Goal: Task Accomplishment & Management: Manage account settings

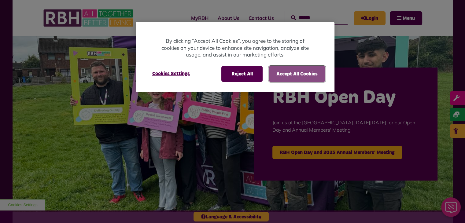
click at [295, 74] on button "Accept All Cookies" at bounding box center [297, 74] width 57 height 16
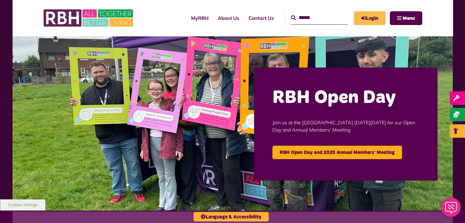
click at [0, 0] on icon "MyRBH" at bounding box center [0, 0] width 0 height 0
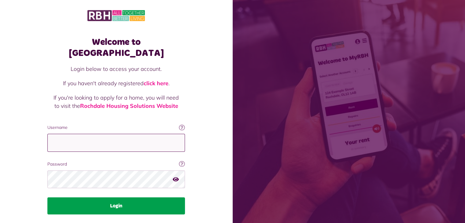
type input "**********"
click at [114, 199] on button "Login" at bounding box center [116, 206] width 138 height 17
click at [119, 198] on button "Login" at bounding box center [116, 206] width 138 height 17
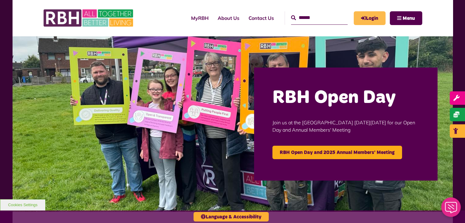
click at [377, 16] on link "Login" at bounding box center [370, 18] width 32 height 14
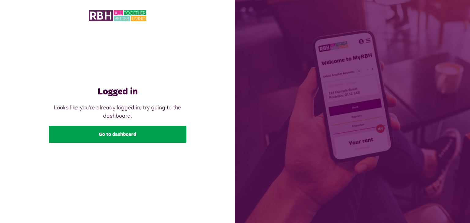
click at [133, 131] on link "Go to dashboard" at bounding box center [118, 134] width 138 height 17
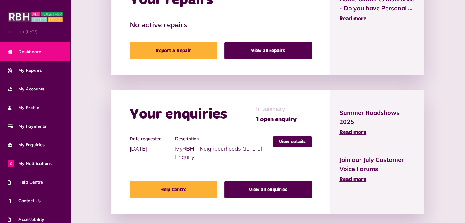
scroll to position [306, 0]
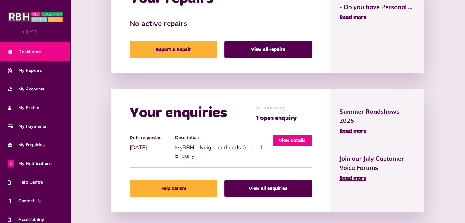
click at [294, 141] on link "View details" at bounding box center [292, 140] width 39 height 11
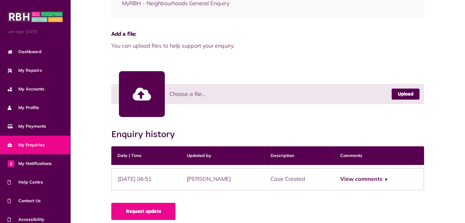
scroll to position [139, 0]
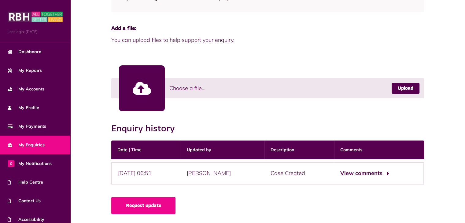
click at [376, 172] on button "View comments" at bounding box center [363, 173] width 47 height 9
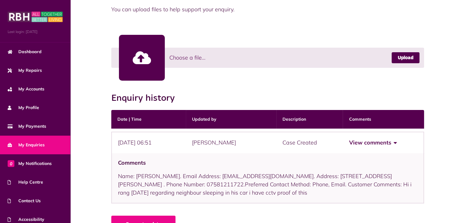
scroll to position [188, 0]
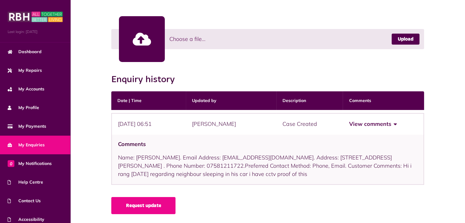
click at [144, 39] on link at bounding box center [142, 39] width 46 height 46
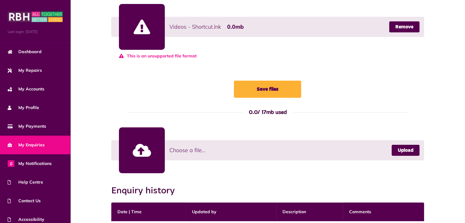
click at [147, 30] on div at bounding box center [142, 27] width 46 height 46
click at [409, 26] on link "Remove" at bounding box center [404, 26] width 30 height 11
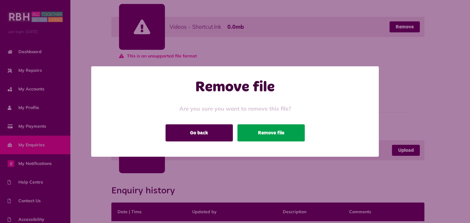
click at [285, 131] on button "Remove file" at bounding box center [270, 132] width 67 height 17
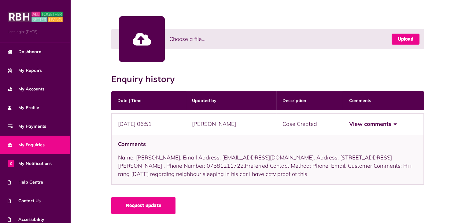
click at [408, 39] on link "Upload" at bounding box center [406, 39] width 28 height 11
click at [401, 39] on link "Upload" at bounding box center [406, 39] width 28 height 11
click at [405, 42] on link "Upload" at bounding box center [406, 39] width 28 height 11
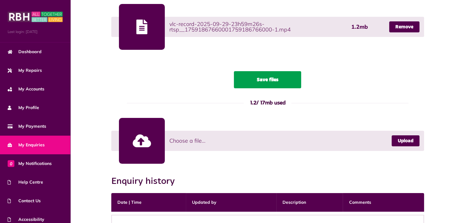
click at [260, 83] on button "Save files" at bounding box center [267, 79] width 67 height 17
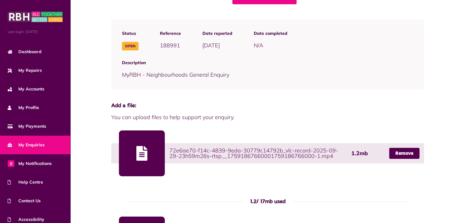
scroll to position [122, 0]
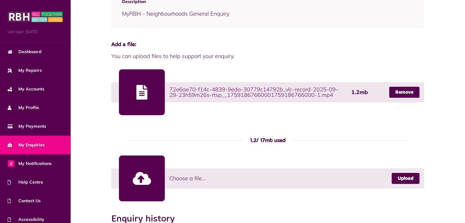
click at [215, 93] on span "72e6ae70-f14c-4839-9eda-30779c14792b_vlc-record-2025-09-29-23h59m26s-rtsp__1759…" at bounding box center [257, 92] width 176 height 11
click at [142, 91] on div at bounding box center [142, 92] width 46 height 46
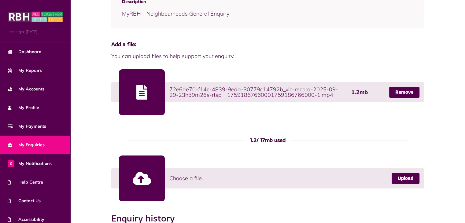
click at [142, 91] on div at bounding box center [142, 92] width 46 height 46
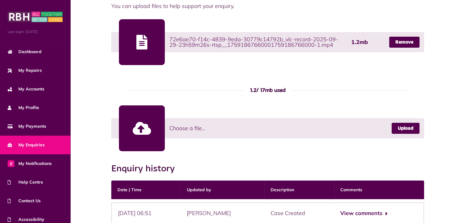
scroll to position [212, 0]
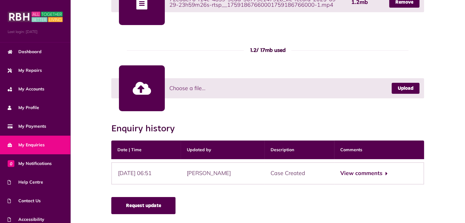
click at [146, 203] on link "Request update" at bounding box center [143, 205] width 64 height 17
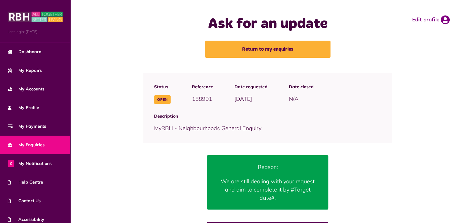
scroll to position [20, 0]
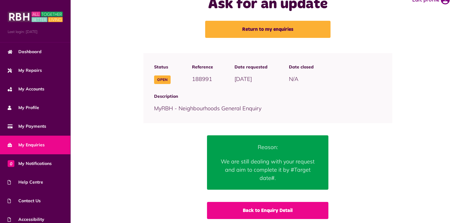
click at [269, 207] on link "Back to Enquiry Detail" at bounding box center [267, 210] width 121 height 17
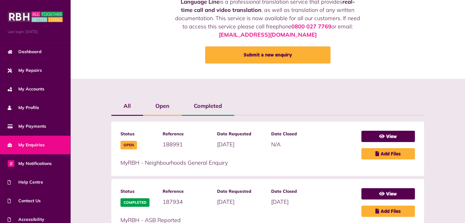
scroll to position [61, 0]
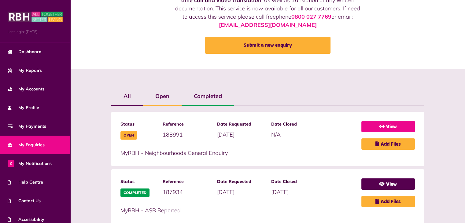
click at [374, 128] on link "View" at bounding box center [388, 126] width 54 height 11
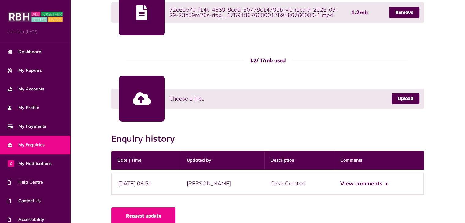
scroll to position [212, 0]
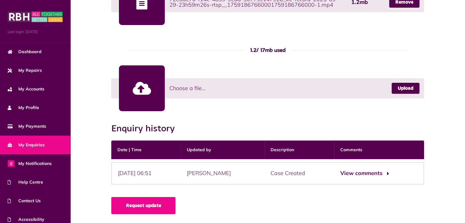
click at [359, 170] on button "View comments" at bounding box center [363, 173] width 47 height 9
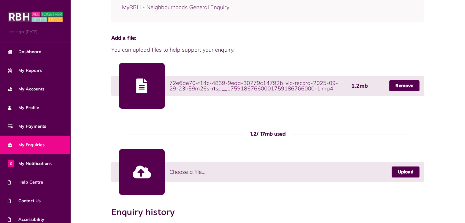
scroll to position [139, 0]
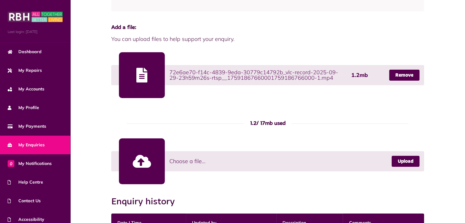
click at [143, 156] on link at bounding box center [142, 162] width 46 height 46
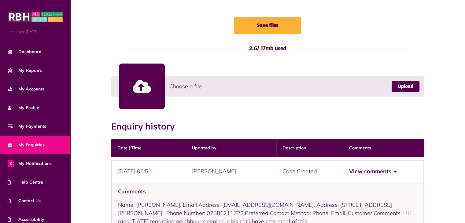
scroll to position [323, 0]
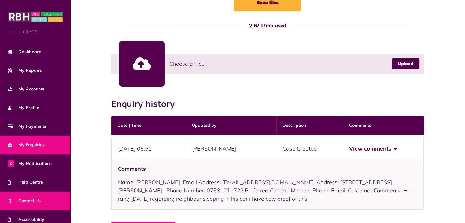
click at [33, 198] on span "Contact Us" at bounding box center [24, 201] width 33 height 6
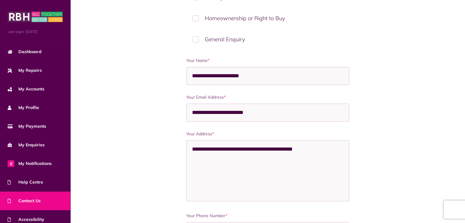
scroll to position [245, 0]
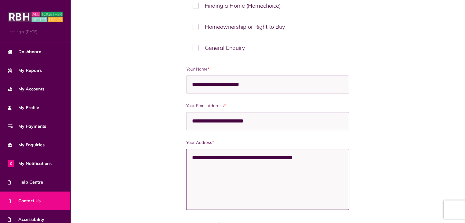
drag, startPoint x: 329, startPoint y: 156, endPoint x: 190, endPoint y: 158, distance: 139.7
click at [190, 158] on textarea "**********" at bounding box center [267, 179] width 163 height 61
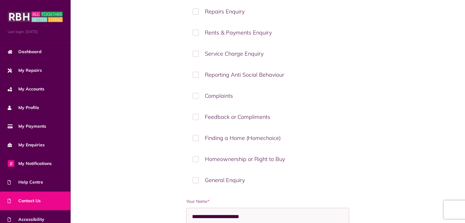
scroll to position [122, 0]
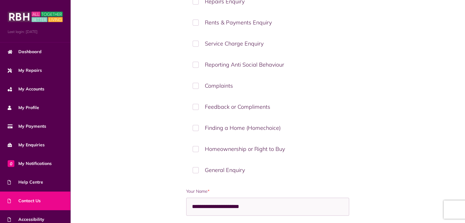
type textarea "**********"
click at [197, 169] on label "General Enquiry" at bounding box center [267, 170] width 163 height 18
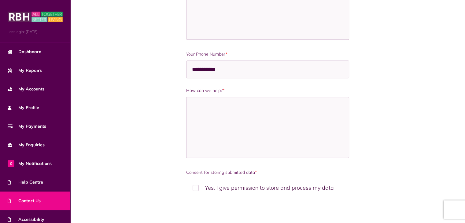
scroll to position [428, 0]
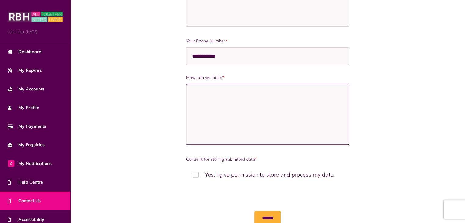
click at [214, 94] on textarea "How can we help? *" at bounding box center [267, 114] width 163 height 61
type textarea "*"
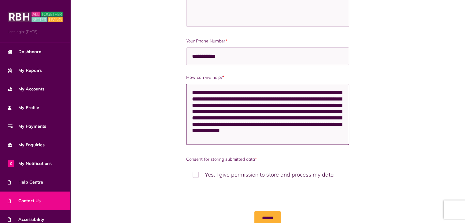
type textarea "**********"
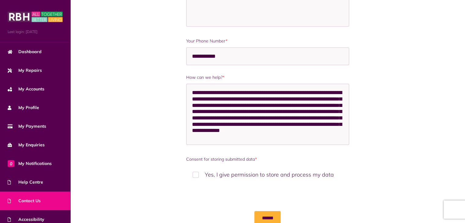
click at [196, 170] on label "Yes, I give permission to store and process my data" at bounding box center [267, 175] width 163 height 18
click at [264, 214] on input "******" at bounding box center [267, 218] width 26 height 14
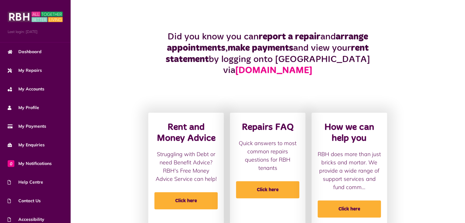
scroll to position [135, 0]
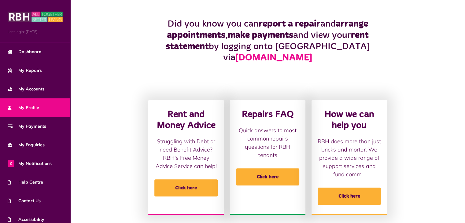
click at [42, 107] on link "My Profile" at bounding box center [35, 107] width 70 height 19
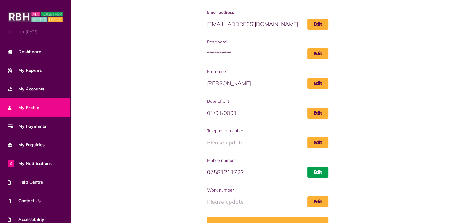
scroll to position [61, 0]
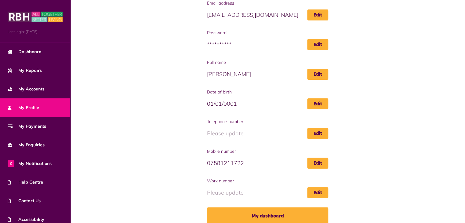
click at [237, 193] on span "Please update" at bounding box center [267, 192] width 121 height 11
click at [250, 194] on span "Please update" at bounding box center [267, 192] width 121 height 11
click at [316, 194] on link "Edit" at bounding box center [317, 192] width 21 height 11
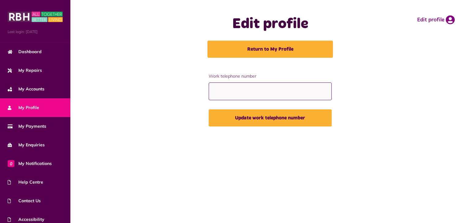
click at [223, 90] on input "Work telephone number" at bounding box center [270, 92] width 123 height 18
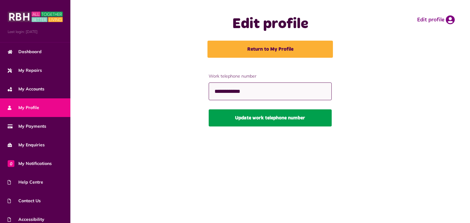
type input "**********"
click at [270, 120] on button "Update work telephone number" at bounding box center [270, 117] width 123 height 17
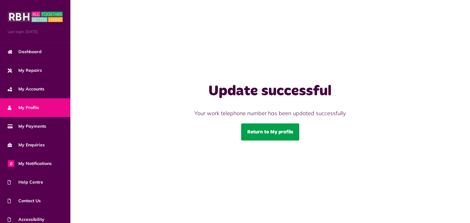
click at [277, 137] on link "Return to My profile" at bounding box center [270, 132] width 58 height 17
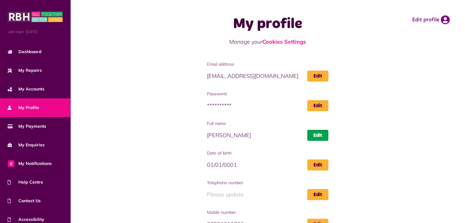
click at [312, 132] on link "Edit" at bounding box center [317, 135] width 21 height 11
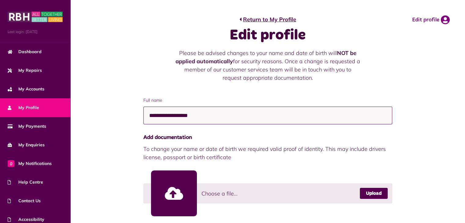
click at [213, 117] on input "**********" at bounding box center [267, 116] width 249 height 18
type input "**********"
